Goal: Information Seeking & Learning: Find specific fact

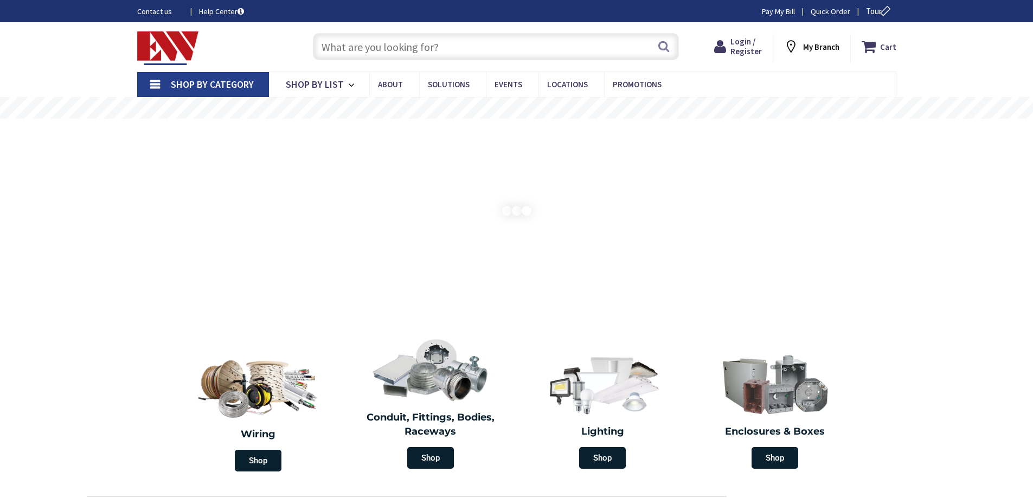
click at [389, 50] on input "text" at bounding box center [496, 46] width 366 height 27
paste input "HMX9D632NAM1"
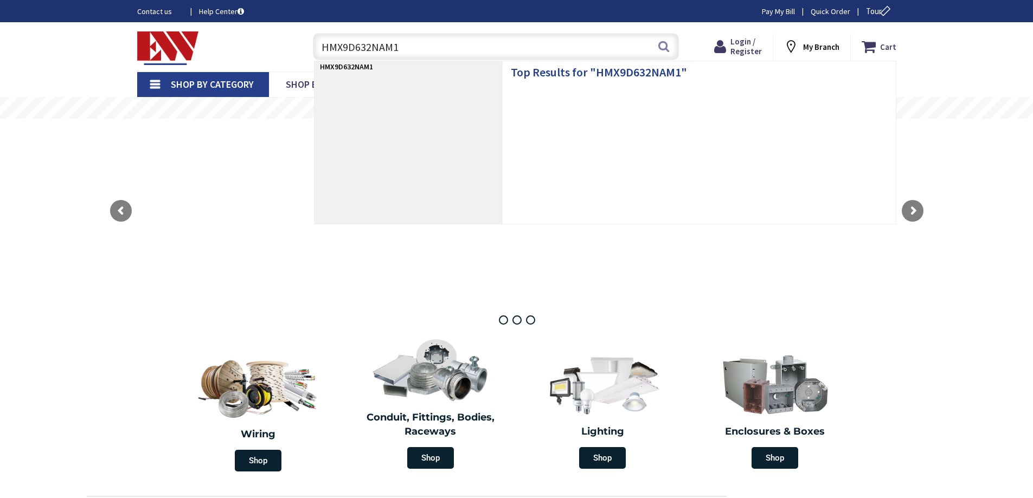
type input "HMX9D632NAM1"
click at [369, 70] on strong "HMX9D632NAM1" at bounding box center [346, 67] width 53 height 10
click at [472, 47] on input "HMX9D632NAM1" at bounding box center [496, 46] width 366 height 27
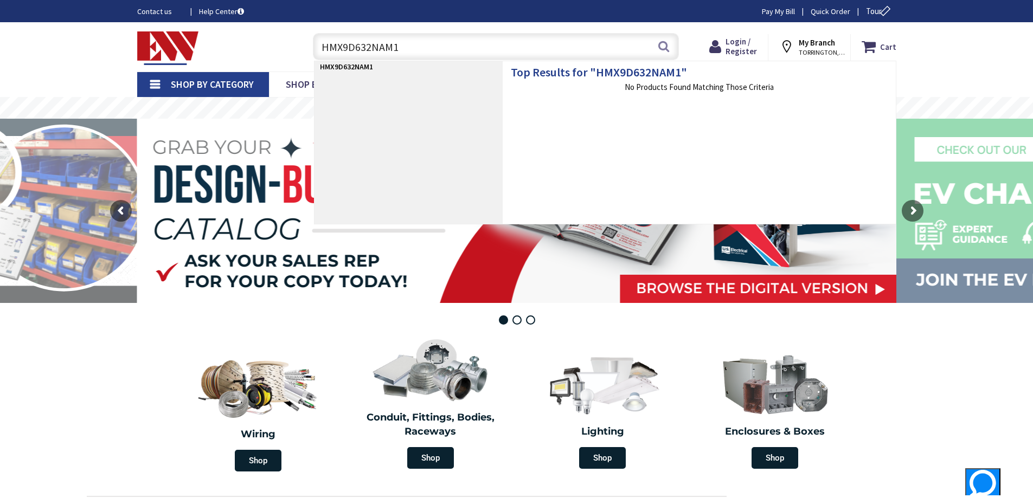
click at [423, 48] on input "HMX9D632NAM1" at bounding box center [496, 46] width 366 height 27
click at [540, 48] on input "HMX9D632NAM1" at bounding box center [496, 46] width 366 height 27
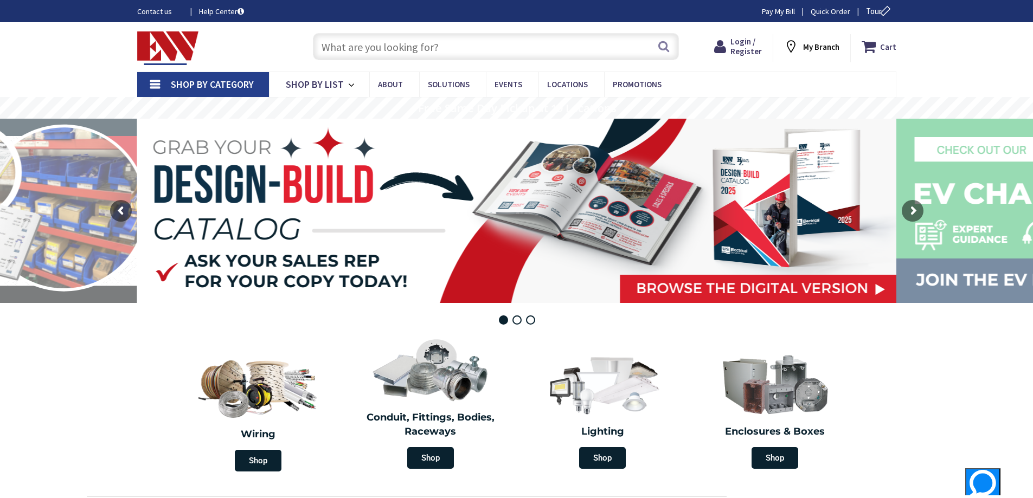
paste input "ED2N42171012"
click at [497, 45] on input "ED2N42171012" at bounding box center [496, 46] width 366 height 27
type input "ED2N42171012"
click at [669, 47] on button "Search" at bounding box center [663, 46] width 14 height 24
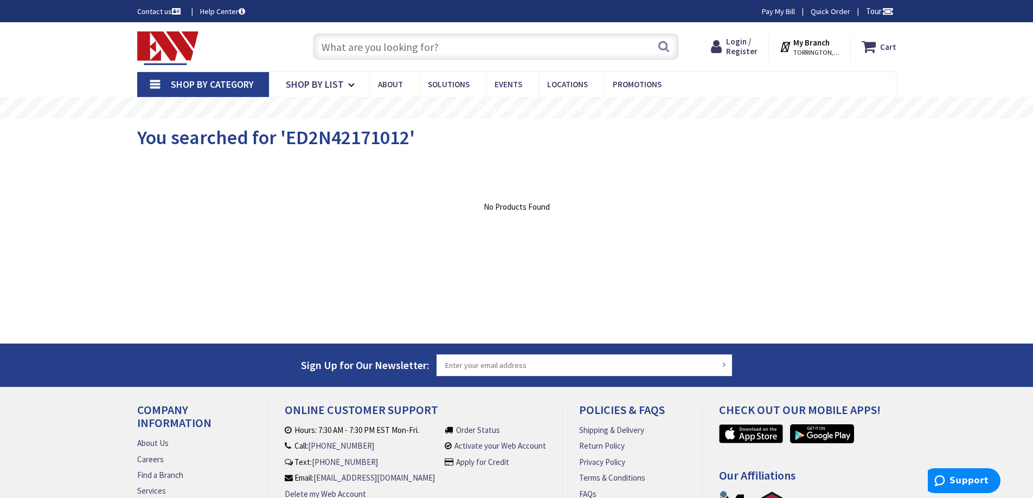
click at [556, 48] on input "text" at bounding box center [496, 46] width 366 height 27
paste input "ED2N42171012"
type input "ED2N42171012"
click at [354, 149] on span "You searched for 'ED2N42171012'" at bounding box center [276, 137] width 278 height 24
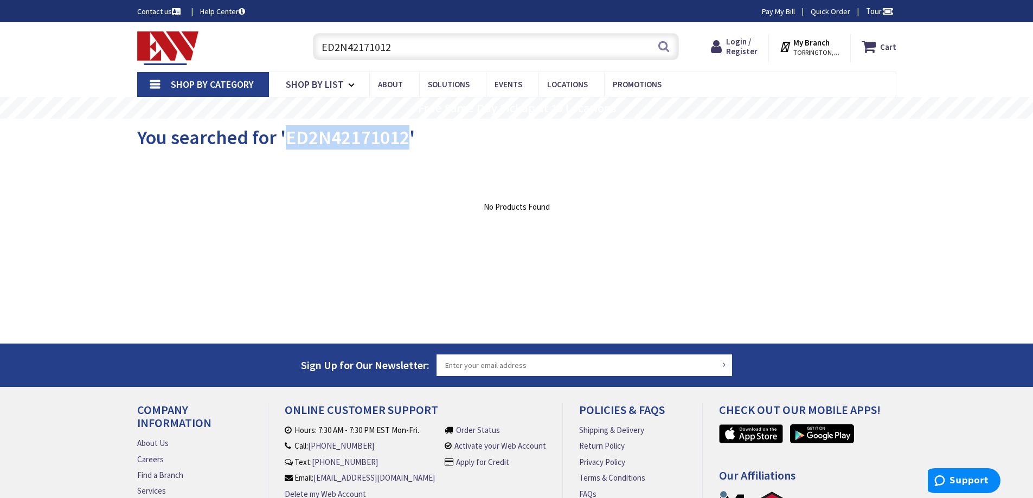
copy span "ED2N42171012"
